Goal: Task Accomplishment & Management: Complete application form

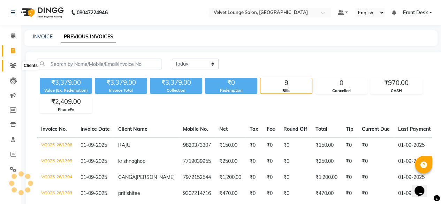
click at [9, 67] on span at bounding box center [13, 66] width 12 height 8
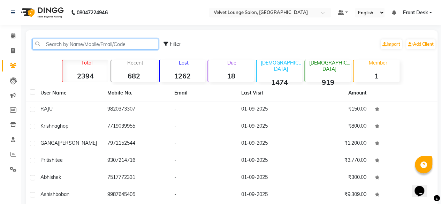
click at [111, 40] on input "text" at bounding box center [95, 44] width 126 height 11
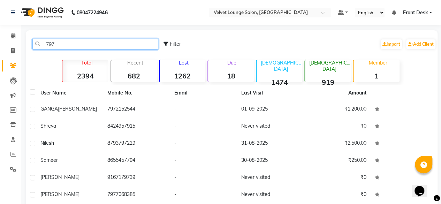
type input "7972"
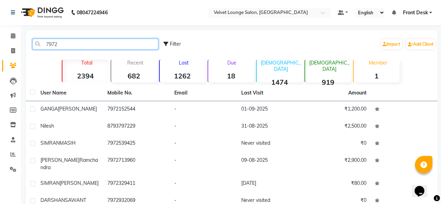
click at [111, 40] on input "7972" at bounding box center [95, 44] width 126 height 11
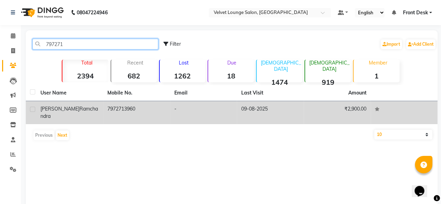
type input "797271"
click at [295, 108] on td "09-08-2025" at bounding box center [269, 112] width 67 height 23
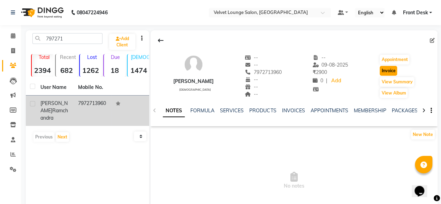
click at [393, 73] on button "Invoice" at bounding box center [387, 71] width 17 height 10
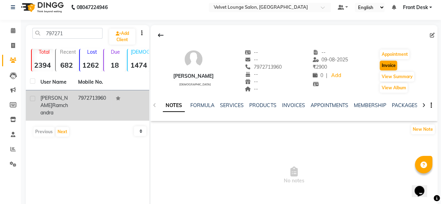
select select "service"
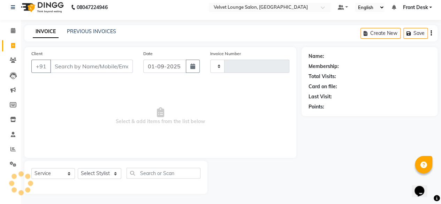
type input "1707"
select select "5962"
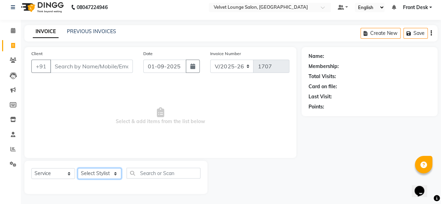
click at [93, 173] on select "Select Stylist" at bounding box center [100, 173] width 44 height 11
type input "7972713960"
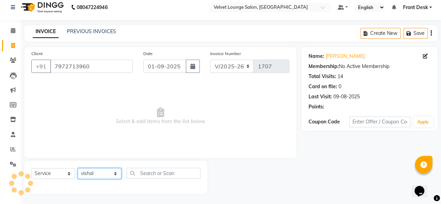
click at [78, 168] on select "Select Stylist [PERSON_NAME] [PERSON_NAME] [PERSON_NAME] Front Desk Jaya jyoti …" at bounding box center [100, 173] width 44 height 11
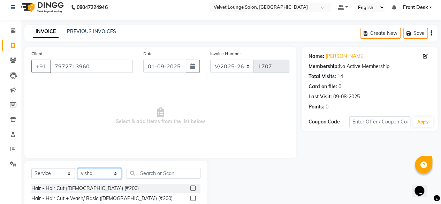
click at [98, 172] on select "Select Stylist [PERSON_NAME] [PERSON_NAME] [PERSON_NAME] Front Desk Jaya jyoti …" at bounding box center [100, 173] width 44 height 11
select select "75544"
click at [78, 168] on select "Select Stylist [PERSON_NAME] [PERSON_NAME] [PERSON_NAME] Front Desk Jaya jyoti …" at bounding box center [100, 173] width 44 height 11
click at [190, 188] on label at bounding box center [192, 187] width 5 height 5
click at [190, 188] on input "checkbox" at bounding box center [192, 188] width 5 height 5
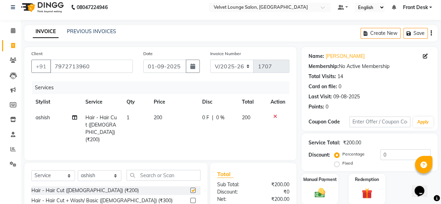
checkbox input "false"
click at [204, 119] on span "0 F" at bounding box center [205, 117] width 7 height 7
select select "75544"
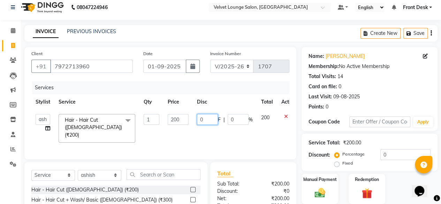
click at [199, 119] on input "0" at bounding box center [207, 119] width 21 height 11
type input "100"
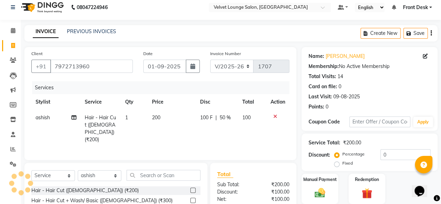
click at [285, 115] on td at bounding box center [277, 129] width 23 height 38
click at [275, 115] on icon at bounding box center [275, 116] width 4 height 5
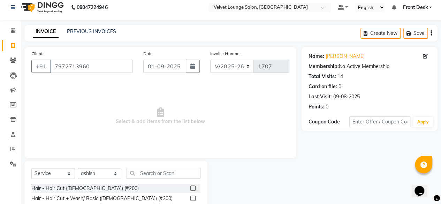
click at [190, 189] on label at bounding box center [192, 187] width 5 height 5
click at [190, 189] on input "checkbox" at bounding box center [192, 188] width 5 height 5
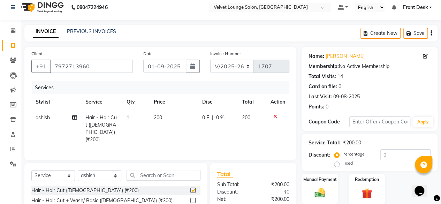
checkbox input "false"
click at [202, 118] on span "0 F" at bounding box center [205, 117] width 7 height 7
select select "75544"
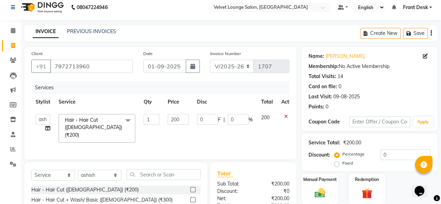
click at [201, 115] on input "0" at bounding box center [207, 119] width 21 height 11
type input "50"
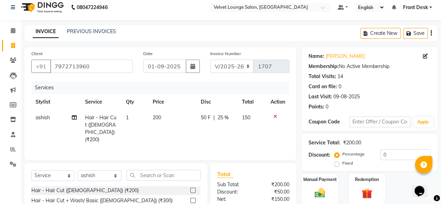
click at [328, 167] on div "Discount: Percentage Fixed 0" at bounding box center [369, 158] width 122 height 19
click at [198, 117] on td "50 F | 25 %" at bounding box center [216, 129] width 41 height 38
select select "75544"
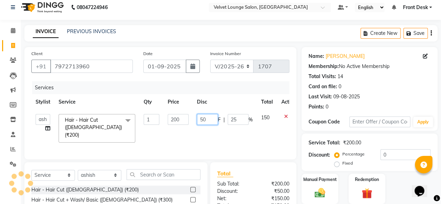
click at [201, 119] on input "50" at bounding box center [207, 119] width 21 height 11
type input "100"
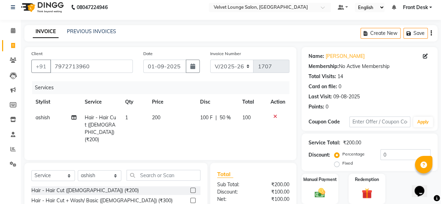
click at [318, 166] on div "Discount: Percentage Fixed 0" at bounding box center [369, 158] width 122 height 19
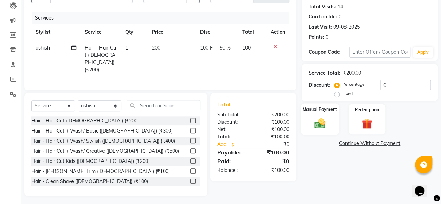
click at [332, 126] on div "Manual Payment" at bounding box center [320, 119] width 38 height 32
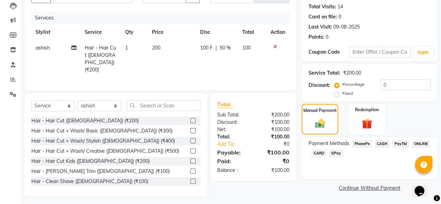
click at [379, 144] on span "CASH" at bounding box center [381, 144] width 15 height 8
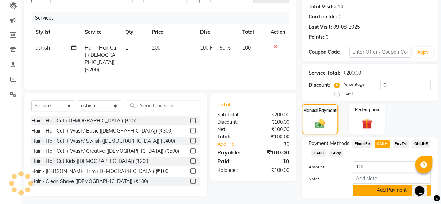
click at [375, 190] on button "Add Payment" at bounding box center [391, 190] width 78 height 11
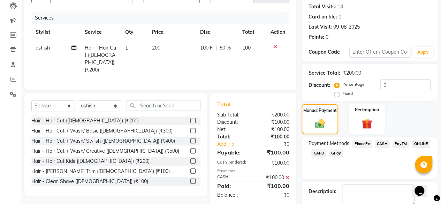
scroll to position [113, 0]
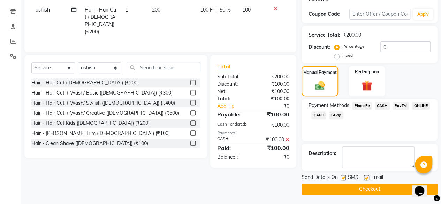
click at [400, 193] on button "Checkout" at bounding box center [369, 189] width 136 height 11
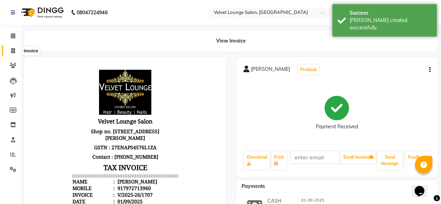
click at [10, 53] on span at bounding box center [13, 51] width 12 height 8
select select "5962"
select select "service"
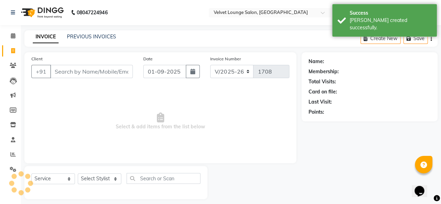
scroll to position [5, 0]
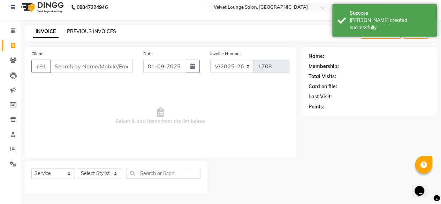
click at [111, 32] on link "PREVIOUS INVOICES" at bounding box center [91, 31] width 49 height 6
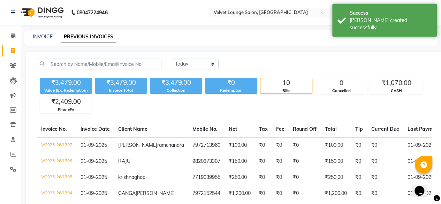
click at [259, 48] on main "INVOICE PREVIOUS INVOICES [DATE] [DATE] Custom Range ₹3,479.00 Value (Ex. Redem…" at bounding box center [231, 182] width 420 height 305
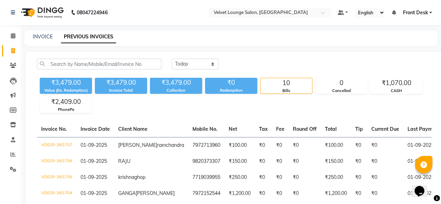
click at [230, 50] on main "INVOICE PREVIOUS INVOICES [DATE] [DATE] Custom Range ₹3,479.00 Value (Ex. Redem…" at bounding box center [231, 182] width 420 height 305
click at [16, 64] on icon at bounding box center [13, 65] width 7 height 5
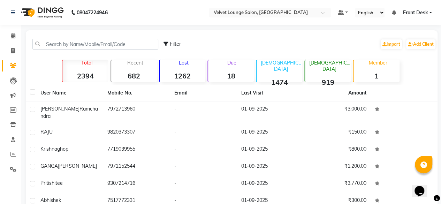
click at [3, 103] on li "Members" at bounding box center [10, 110] width 21 height 15
